Goal: Task Accomplishment & Management: Use online tool/utility

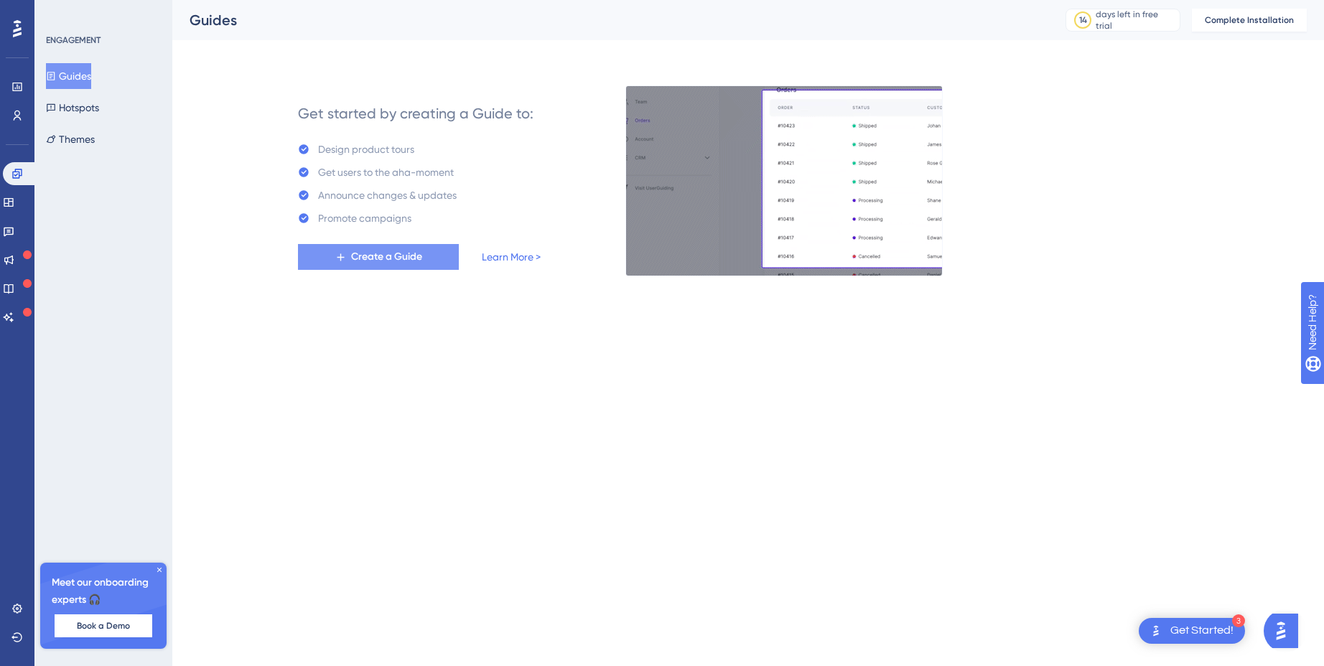
click at [412, 259] on span "Create a Guide" at bounding box center [386, 256] width 71 height 17
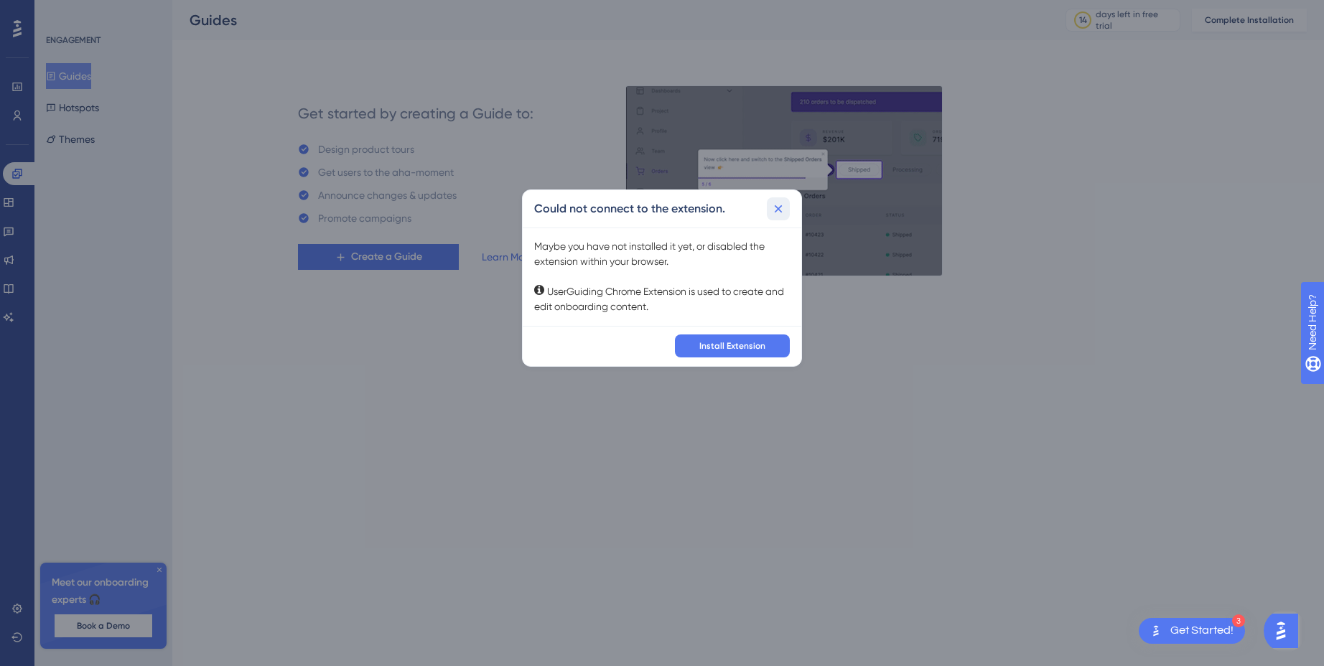
click at [773, 210] on icon at bounding box center [778, 209] width 14 height 14
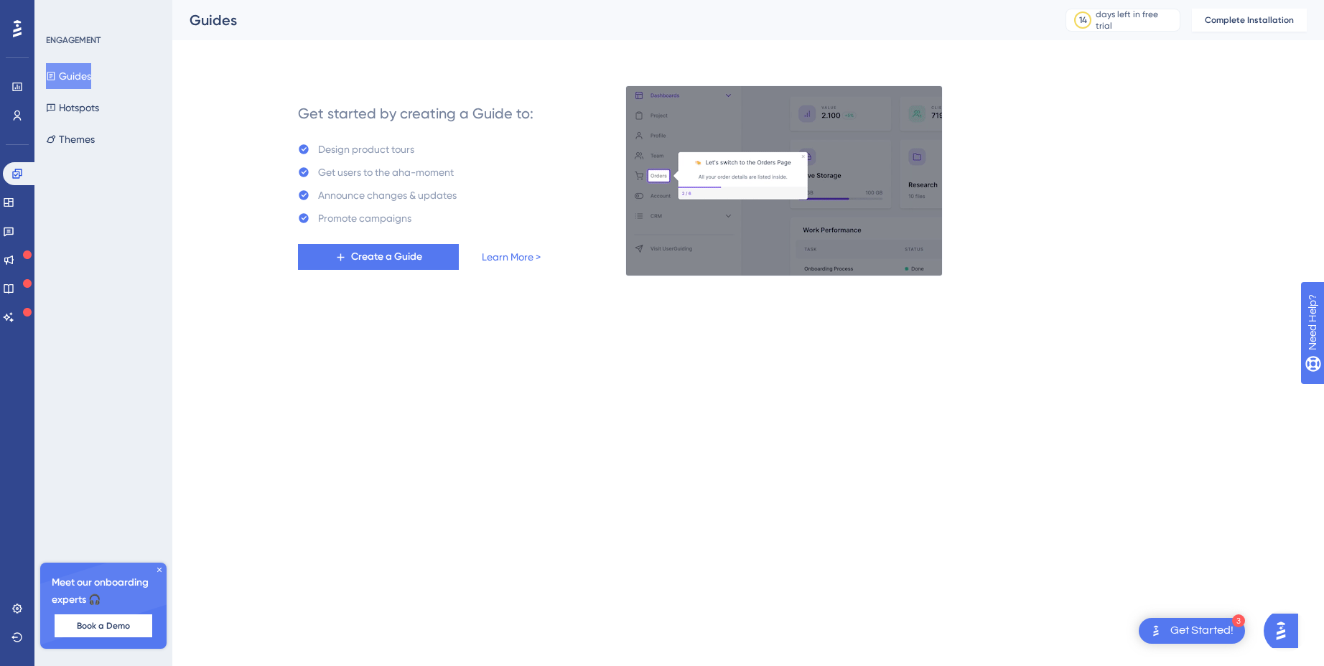
click at [1198, 629] on div "Get Started!" at bounding box center [1201, 631] width 63 height 16
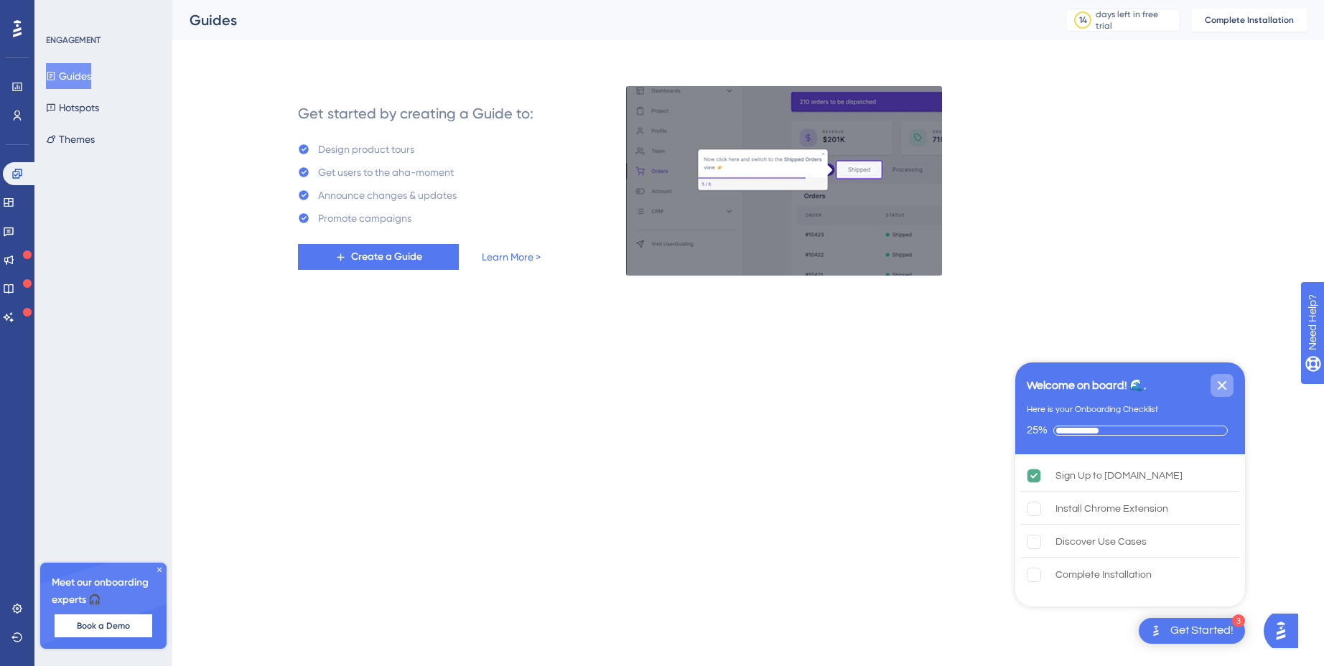
click at [1225, 379] on icon "Close Checklist" at bounding box center [1221, 385] width 17 height 17
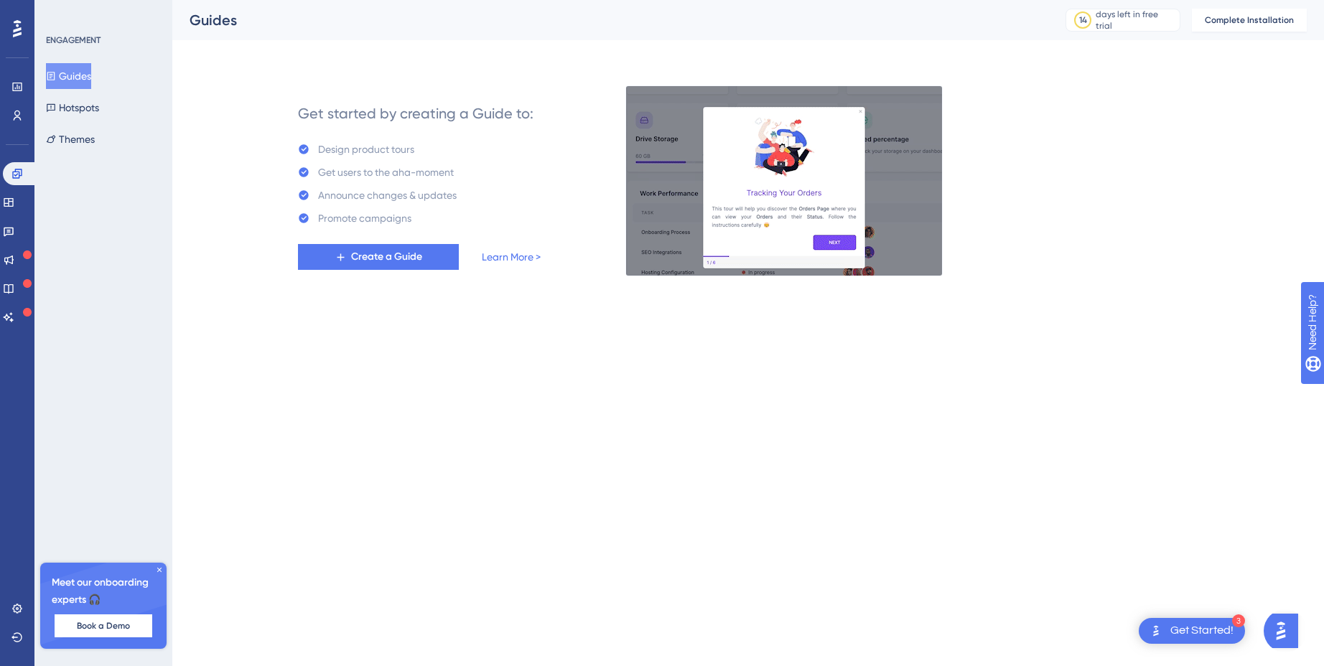
click at [1203, 623] on div "Get Started!" at bounding box center [1201, 631] width 63 height 16
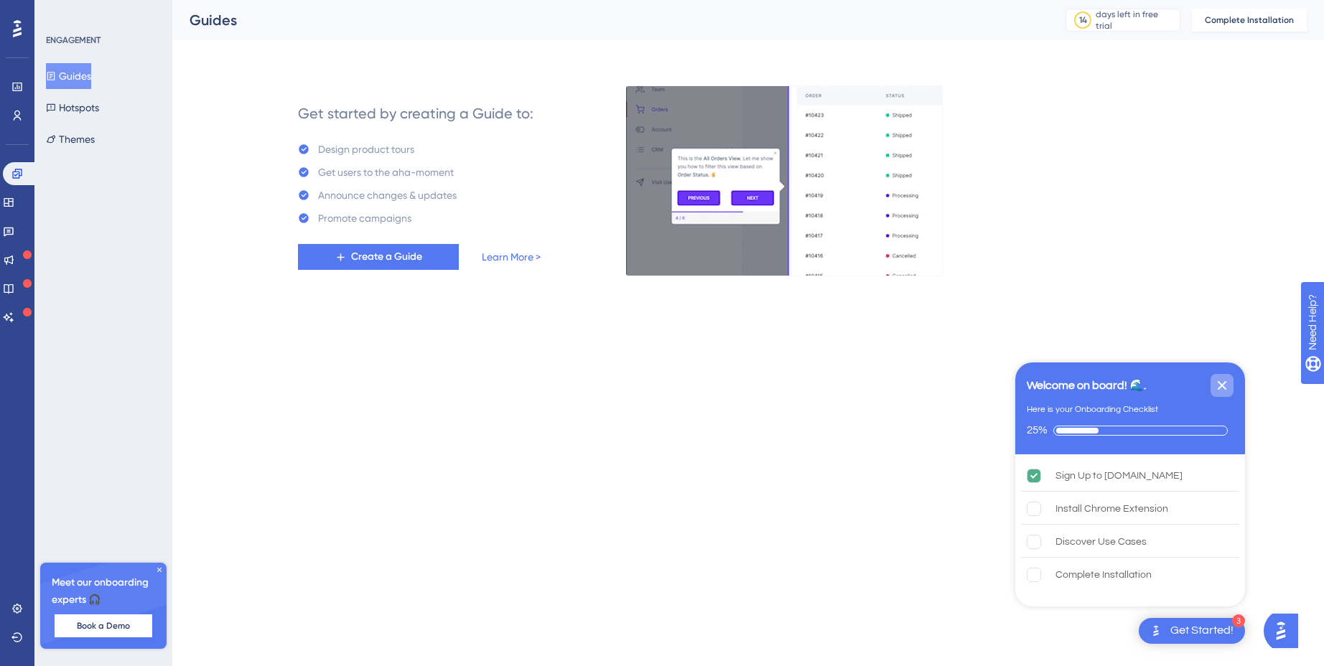
click at [1220, 384] on icon "Close Checklist" at bounding box center [1222, 385] width 9 height 9
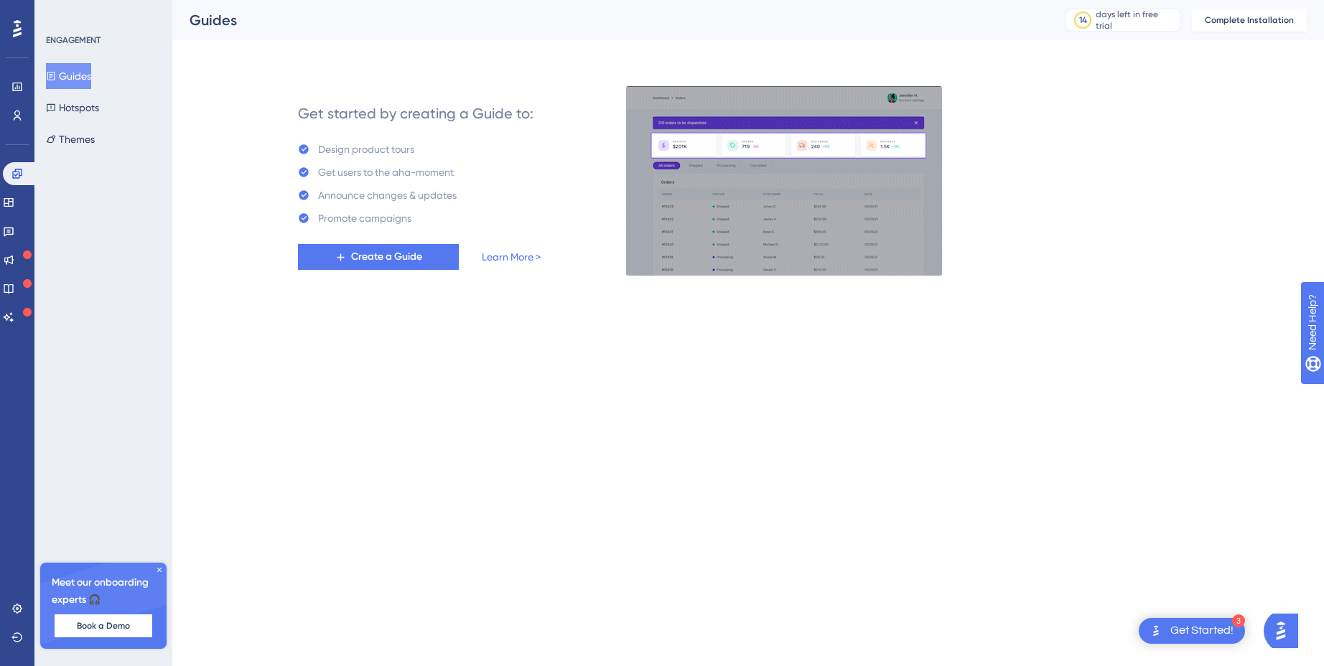
click at [1285, 630] on img "Open AI Assistant Launcher" at bounding box center [1281, 631] width 26 height 26
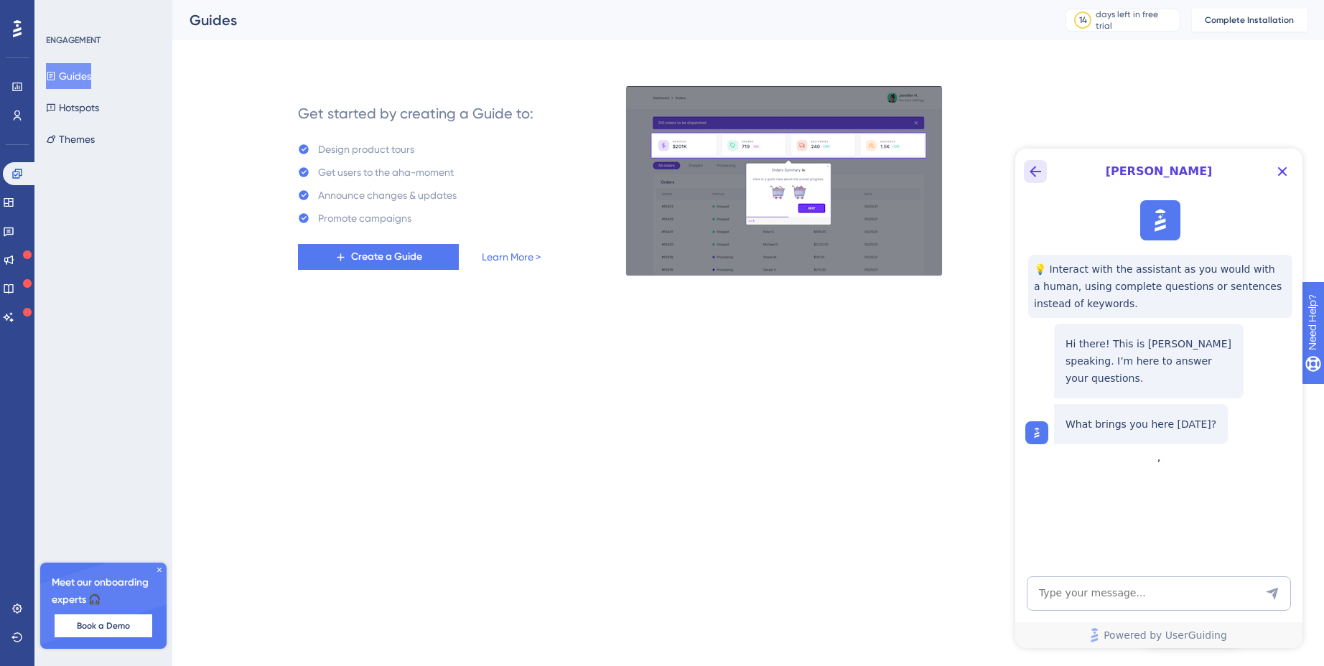
click at [1030, 172] on icon "Back Button" at bounding box center [1035, 171] width 11 height 11
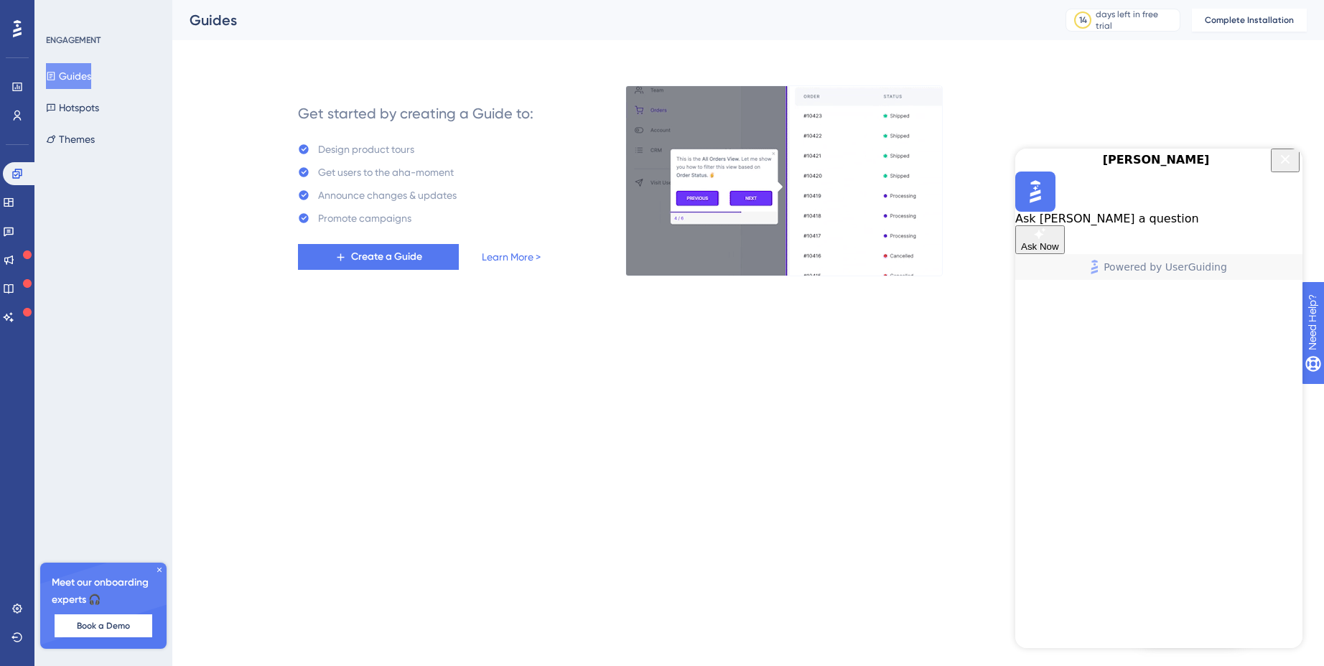
drag, startPoint x: 1279, startPoint y: 171, endPoint x: 1275, endPoint y: 182, distance: 12.3
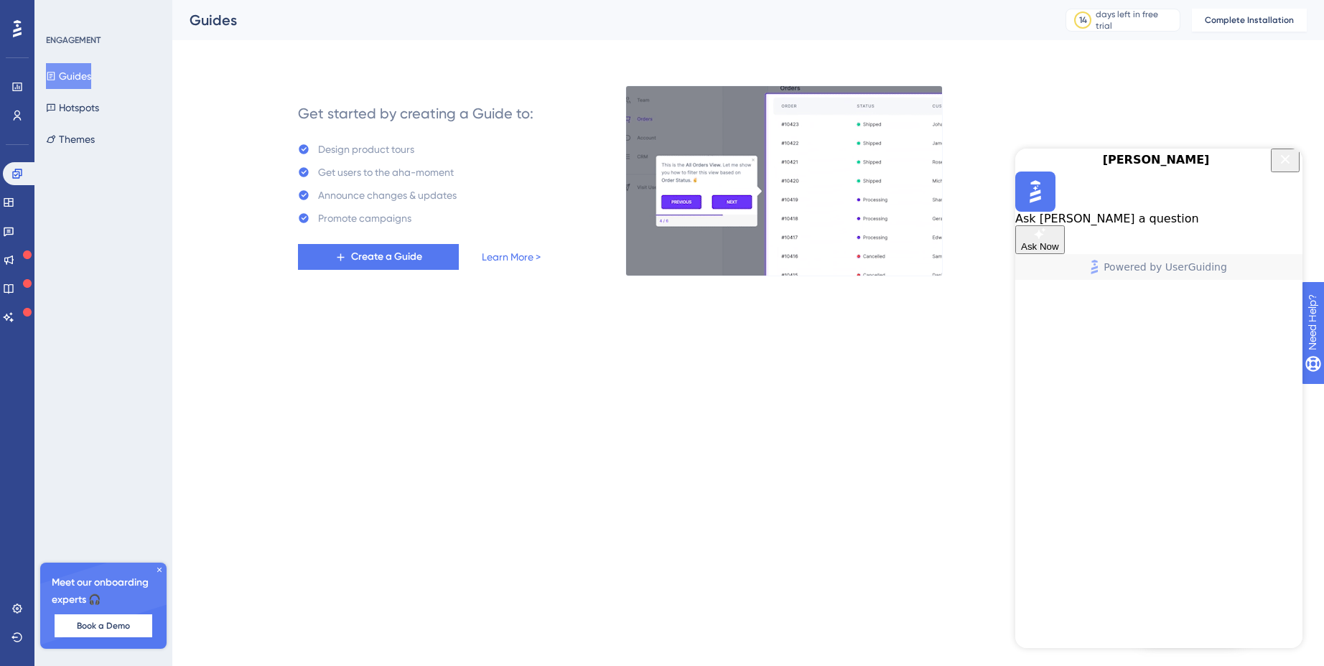
click at [1279, 168] on icon "Close Button" at bounding box center [1285, 159] width 17 height 17
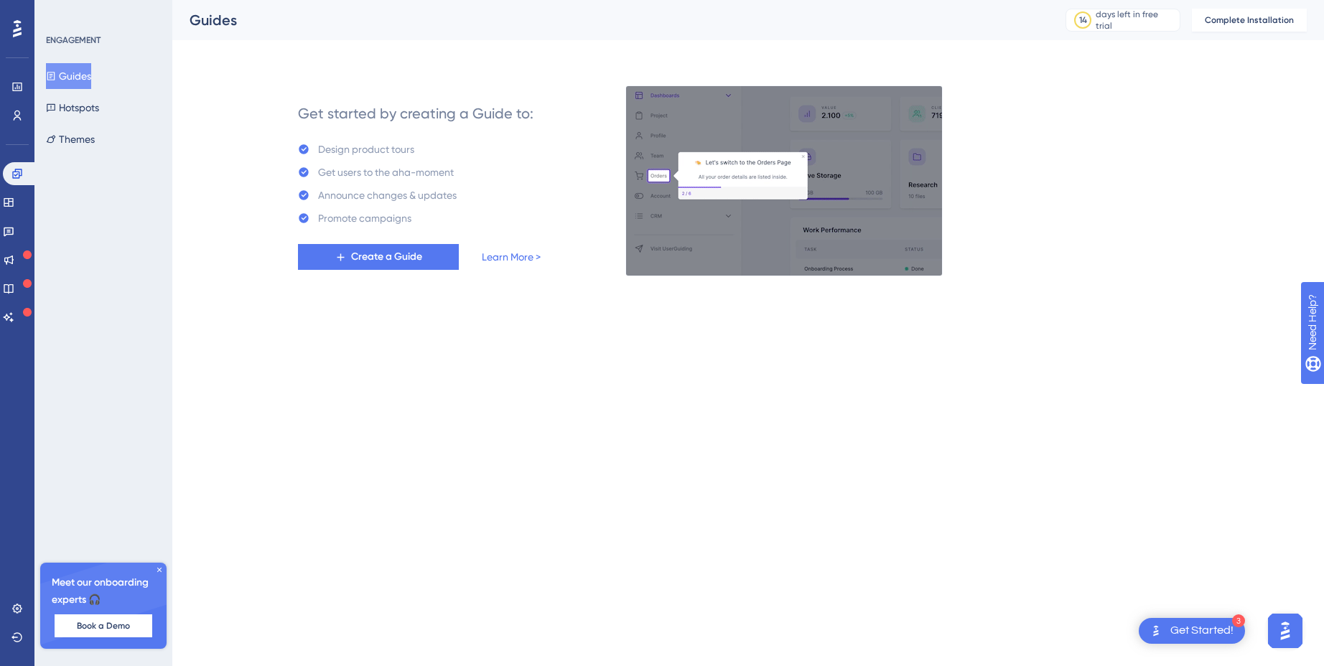
click at [1287, 633] on img "Open AI Assistant Launcher" at bounding box center [1285, 631] width 26 height 26
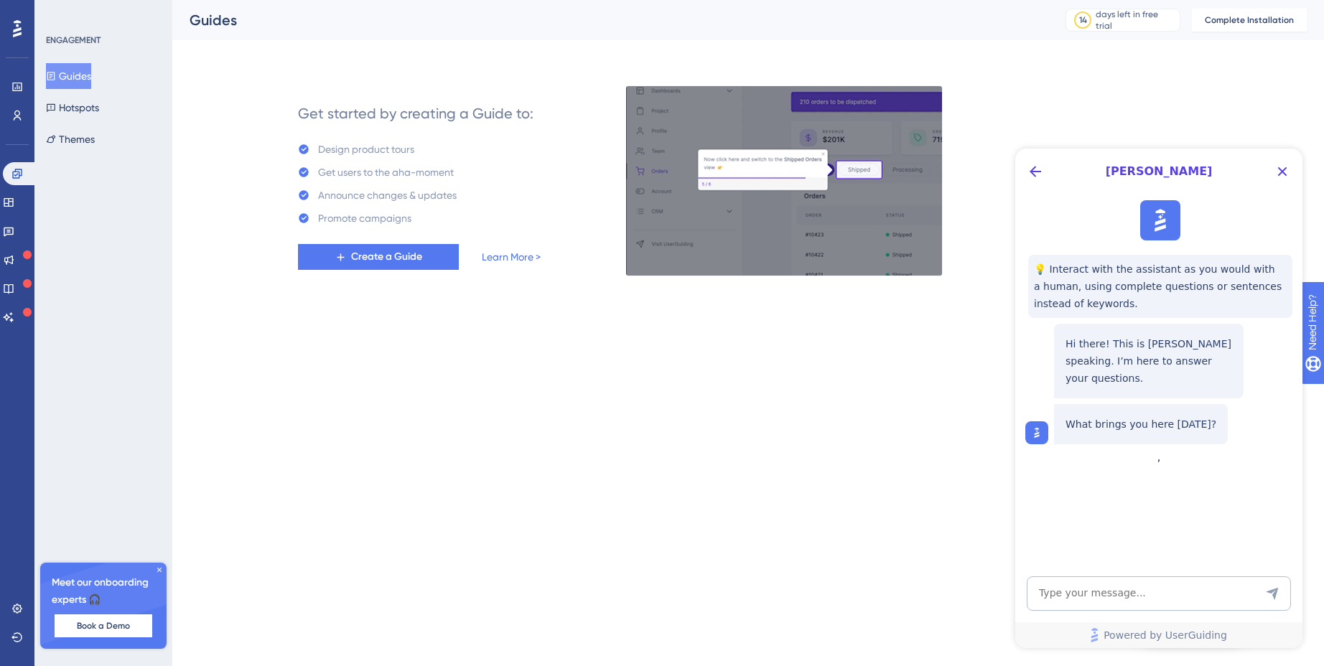
drag, startPoint x: 1280, startPoint y: 170, endPoint x: 1254, endPoint y: 210, distance: 47.8
click at [1280, 170] on icon "Close Button" at bounding box center [1282, 171] width 9 height 9
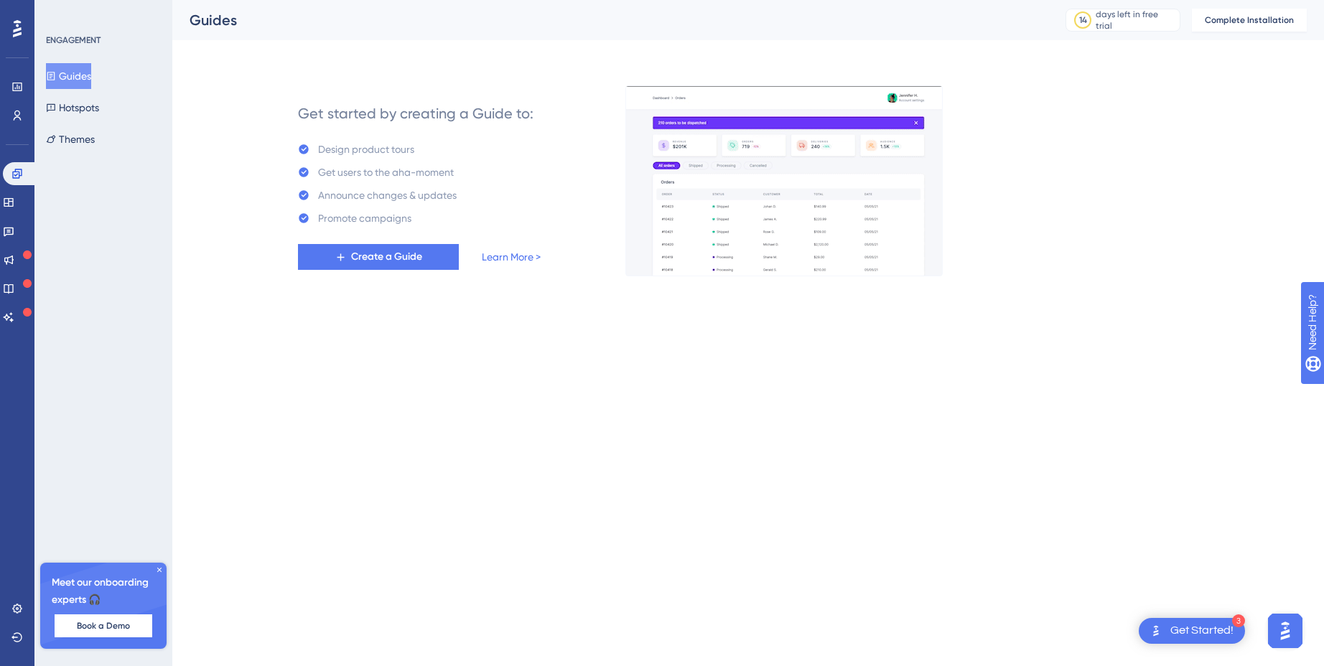
click at [1180, 633] on div "Get Started!" at bounding box center [1201, 631] width 63 height 16
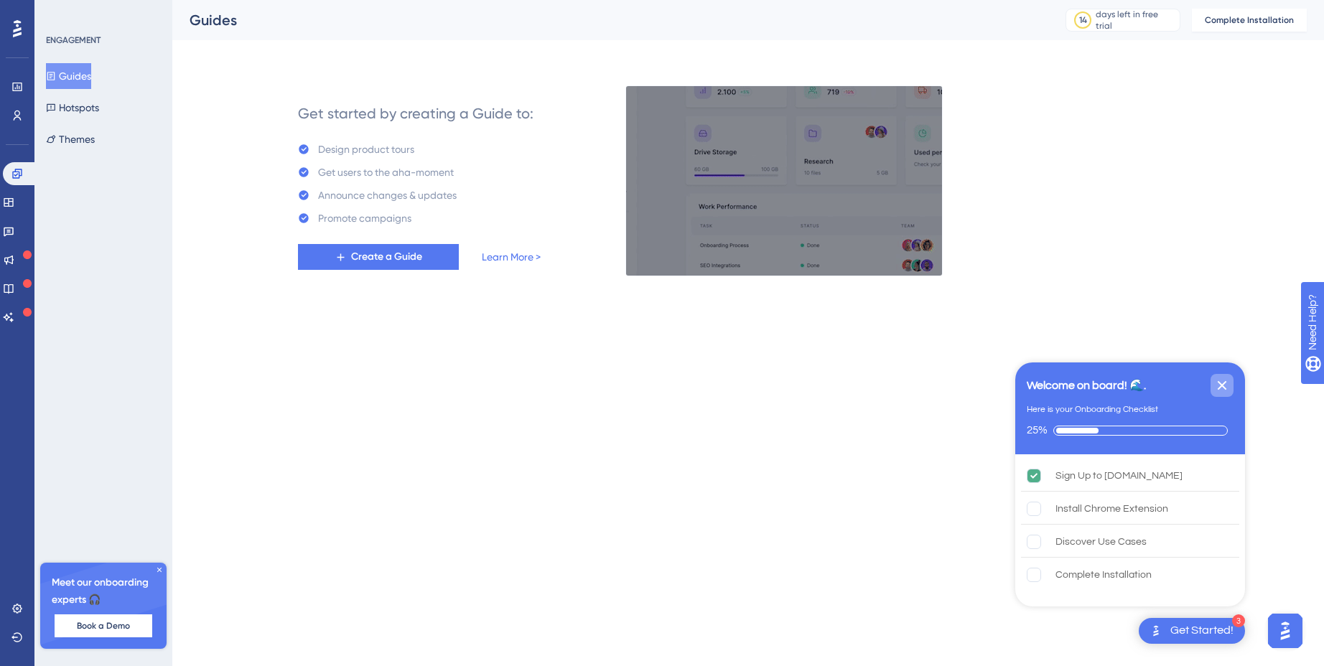
click at [1223, 381] on icon "Close Checklist" at bounding box center [1221, 385] width 17 height 17
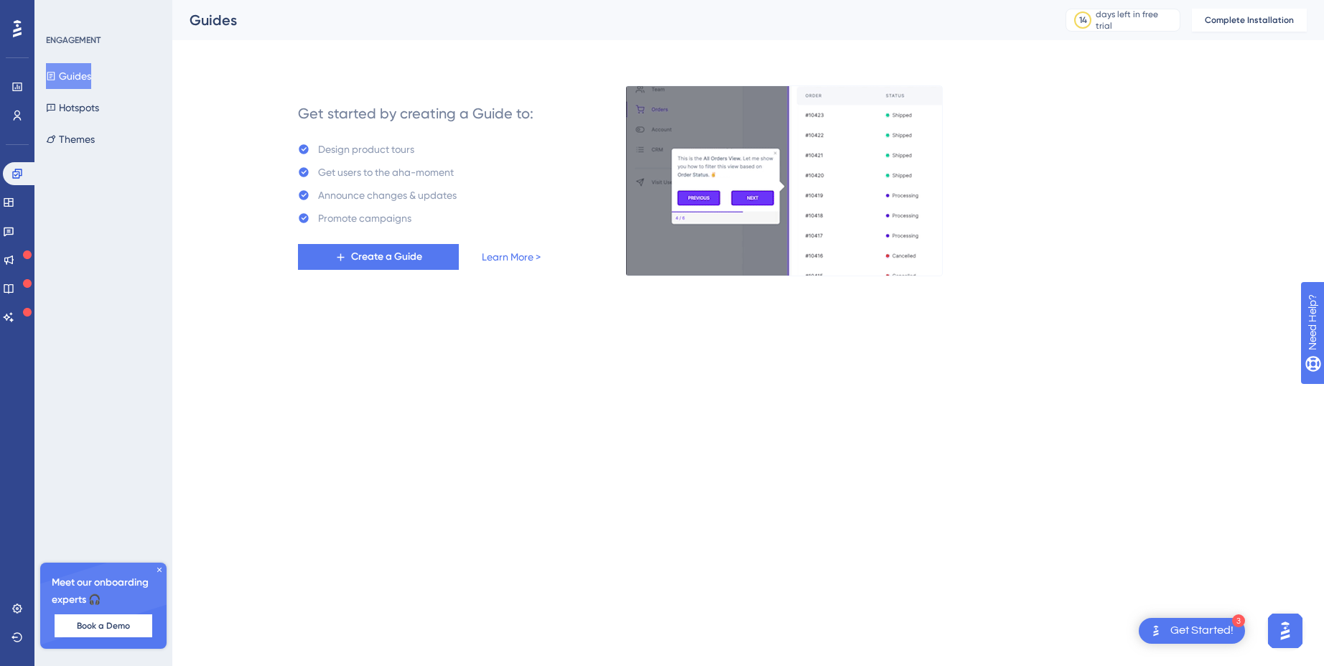
click at [1226, 116] on div "Get started by creating a Guide to: Design product tours Get users to the aha-m…" at bounding box center [773, 181] width 1065 height 190
